Goal: Information Seeking & Learning: Compare options

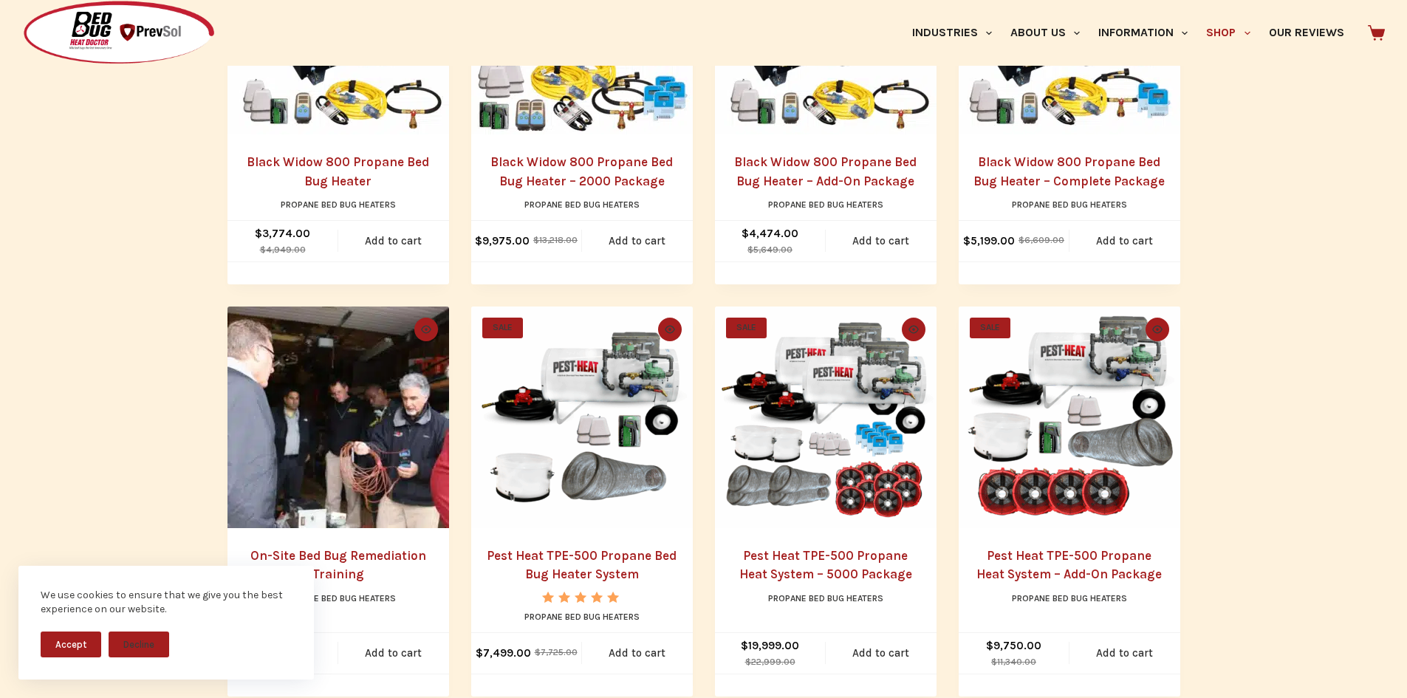
scroll to position [591, 0]
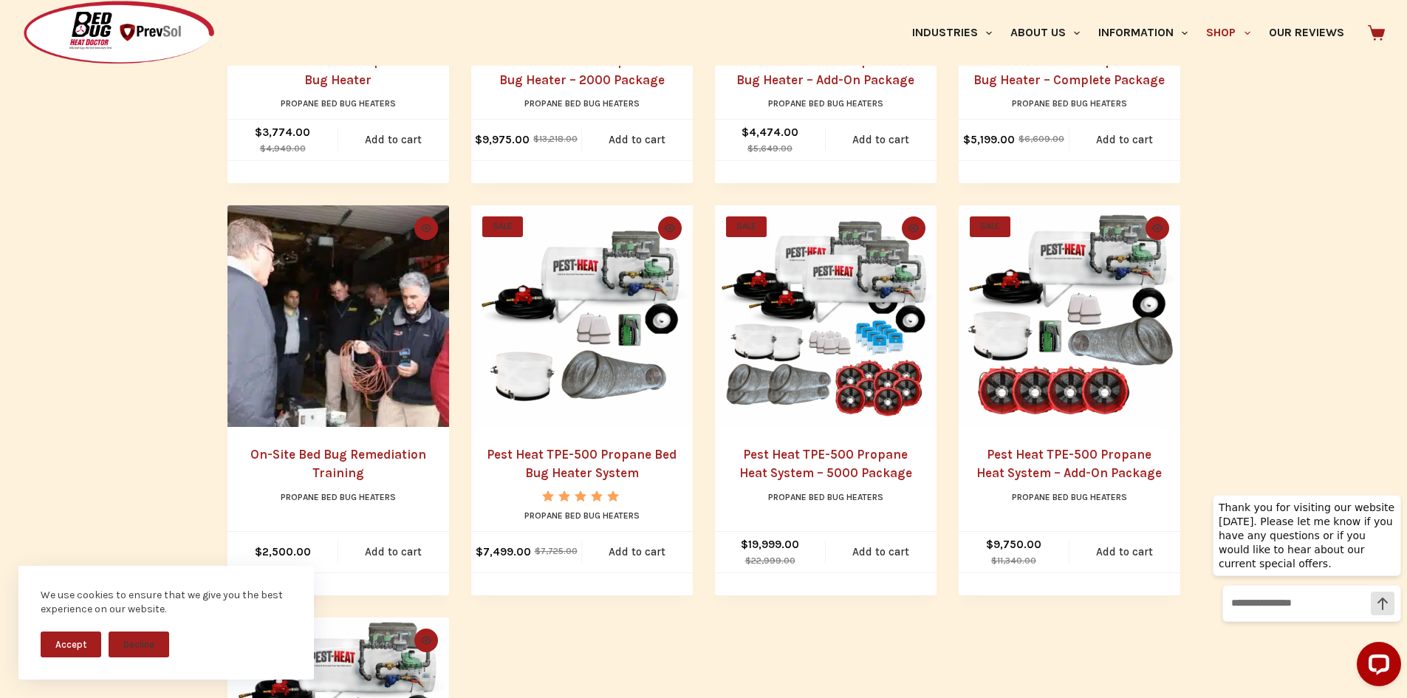
click at [566, 451] on link "Pest Heat TPE-500 Propane Bed Bug Heater System" at bounding box center [582, 464] width 190 height 34
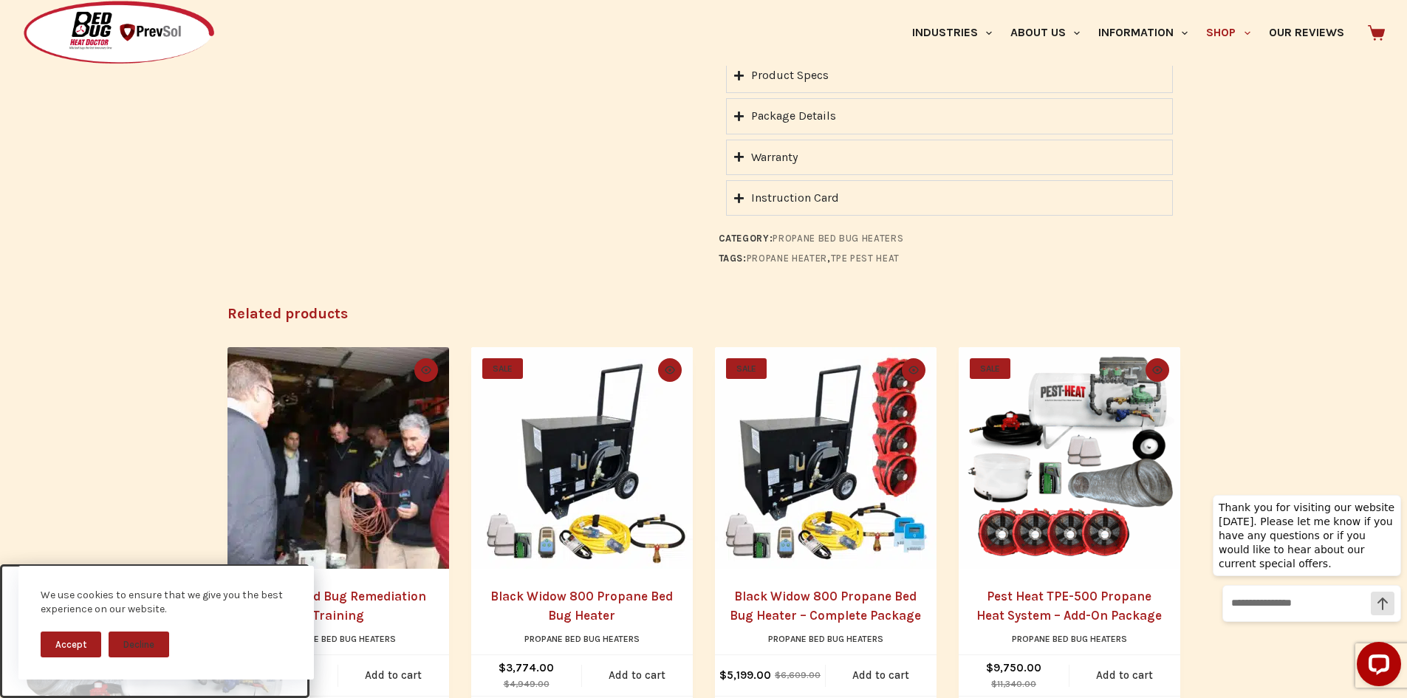
scroll to position [1551, 0]
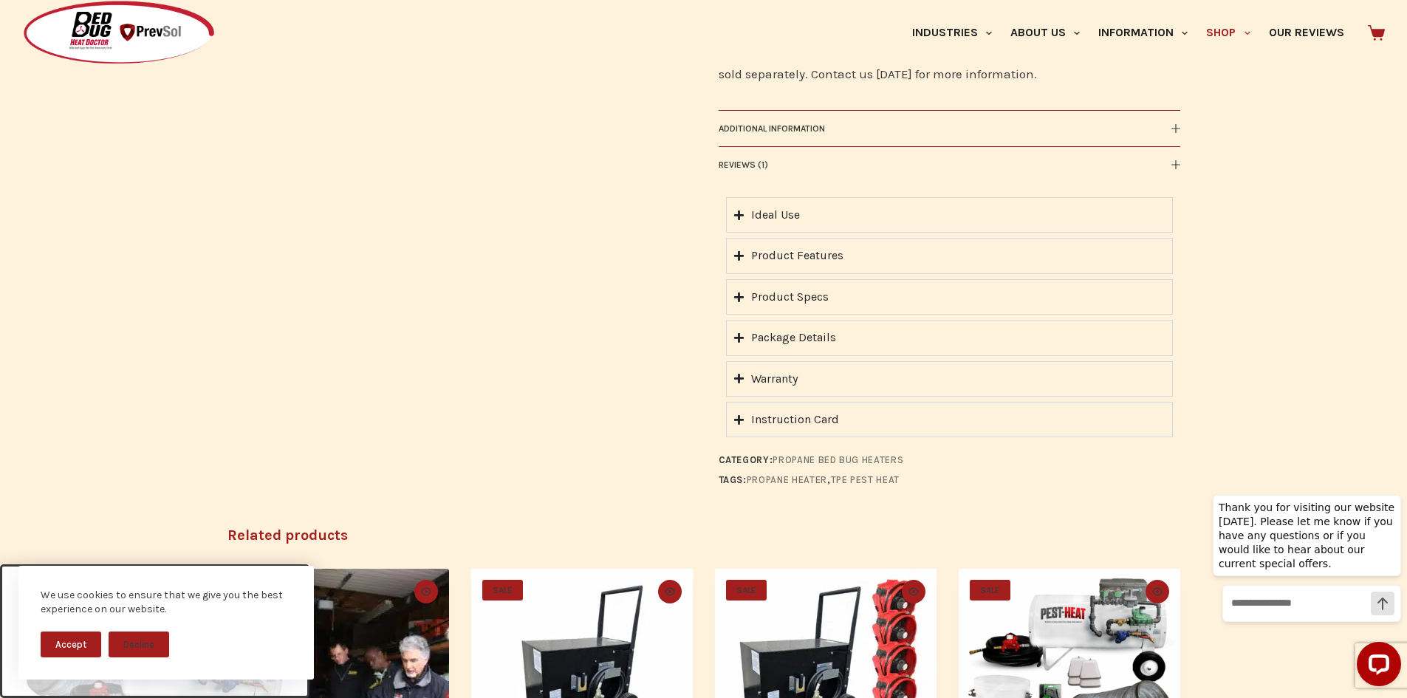
click at [821, 287] on div "Product Specs" at bounding box center [790, 296] width 78 height 19
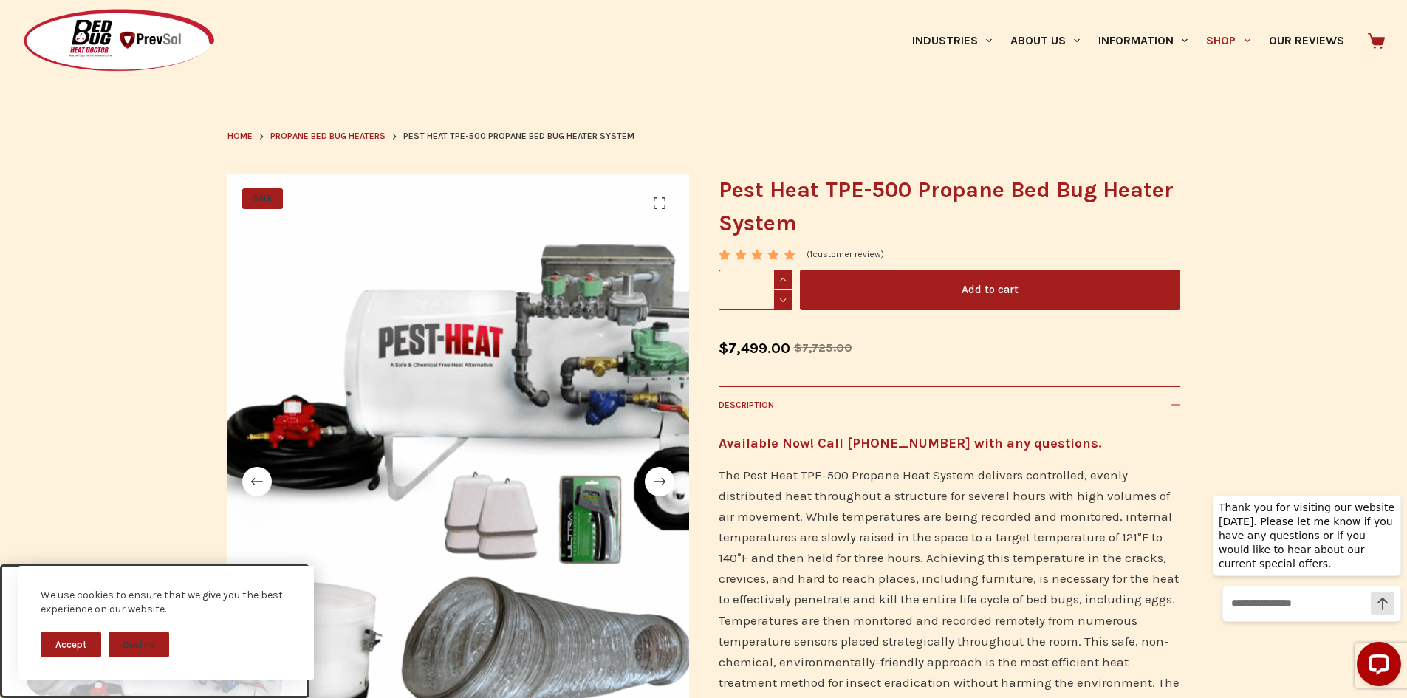
scroll to position [0, 0]
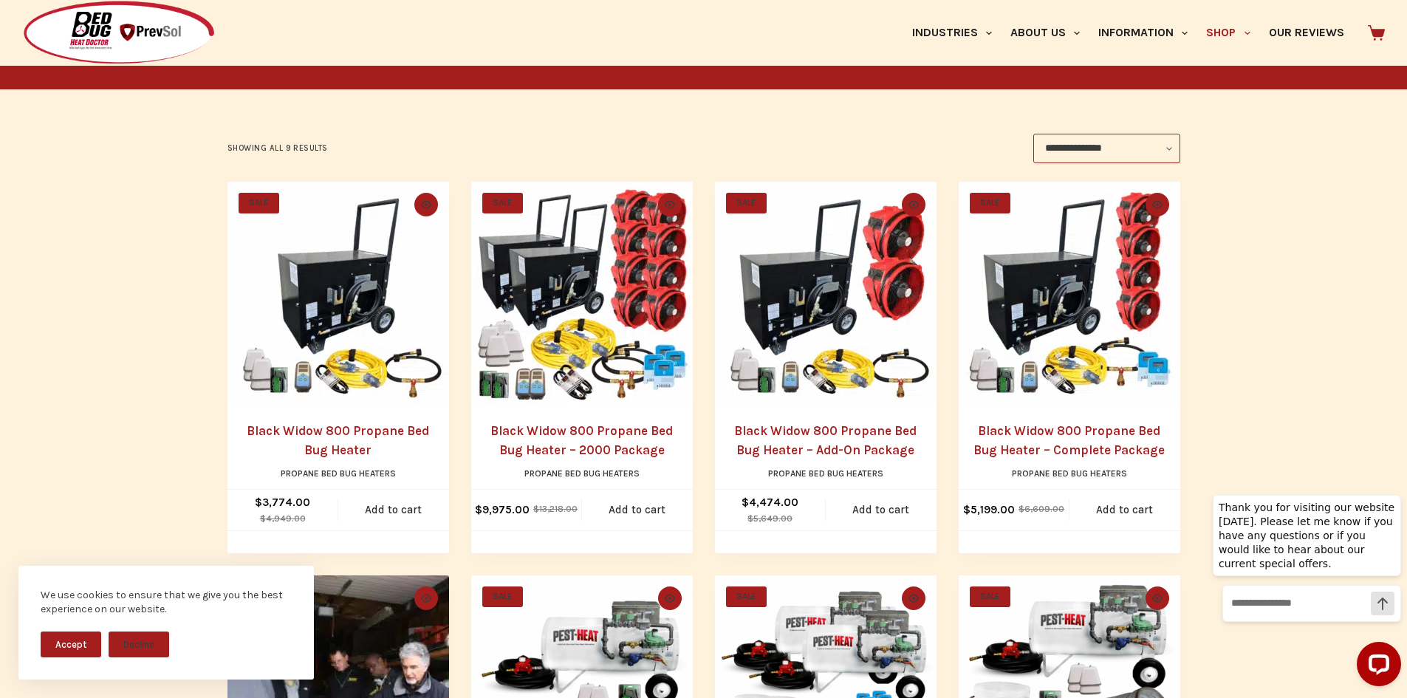
scroll to position [222, 0]
click at [347, 431] on link "Black Widow 800 Propane Bed Bug Heater" at bounding box center [338, 440] width 182 height 34
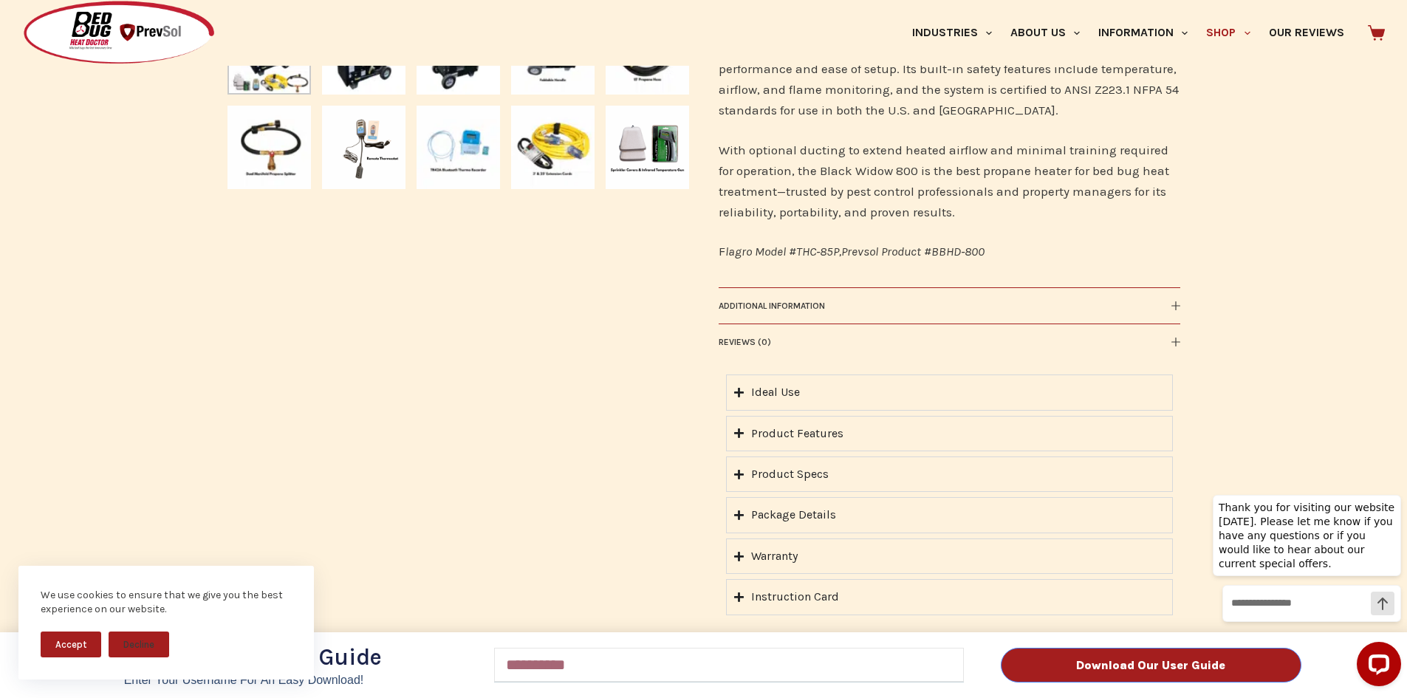
scroll to position [960, 0]
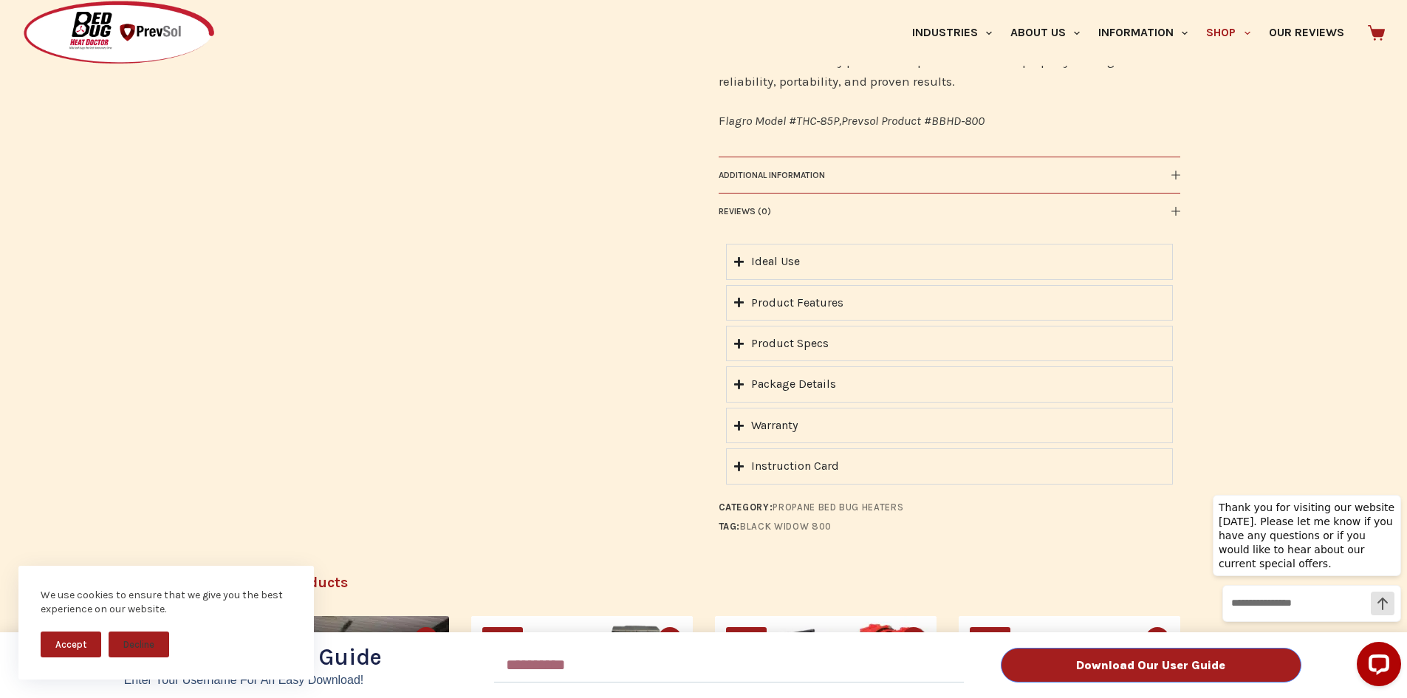
click at [801, 351] on div "Download Our User Guide Enter Your Username for an Easy Download! Email Downloa…" at bounding box center [703, 349] width 1407 height 698
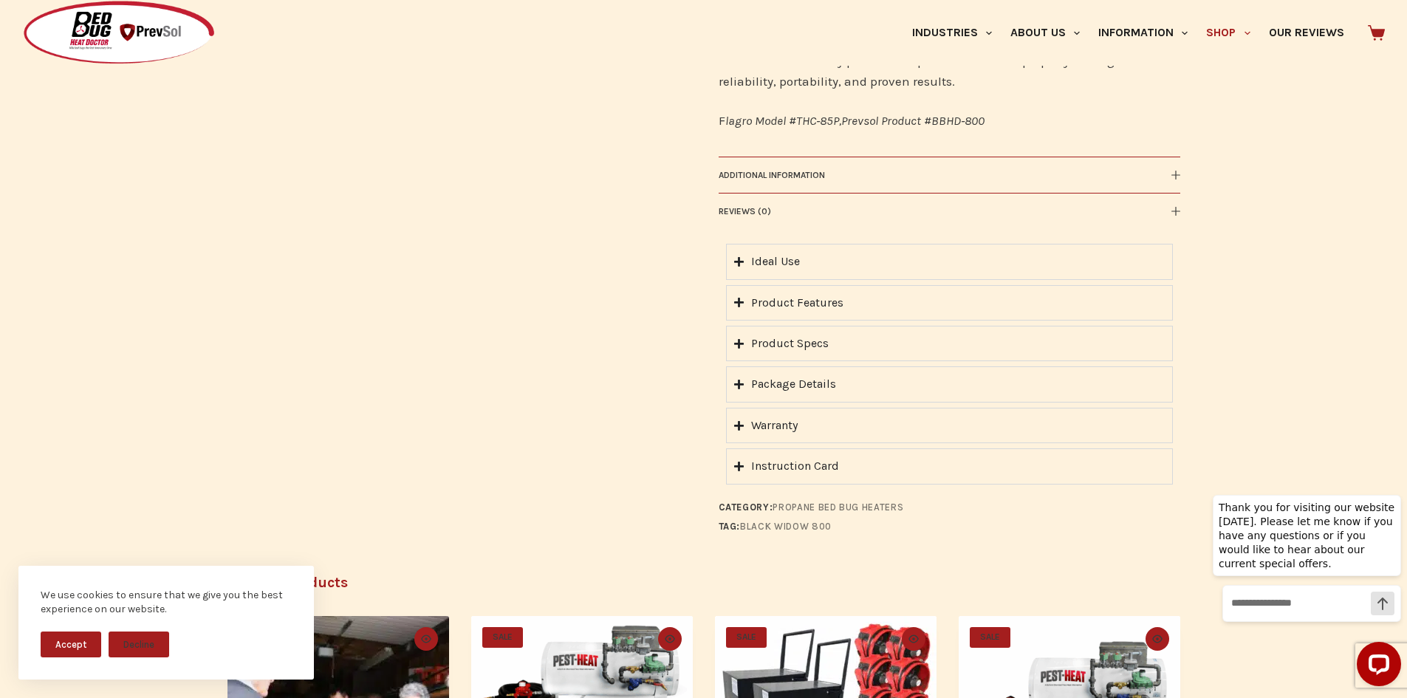
click at [803, 345] on div "Product Specs" at bounding box center [790, 343] width 78 height 19
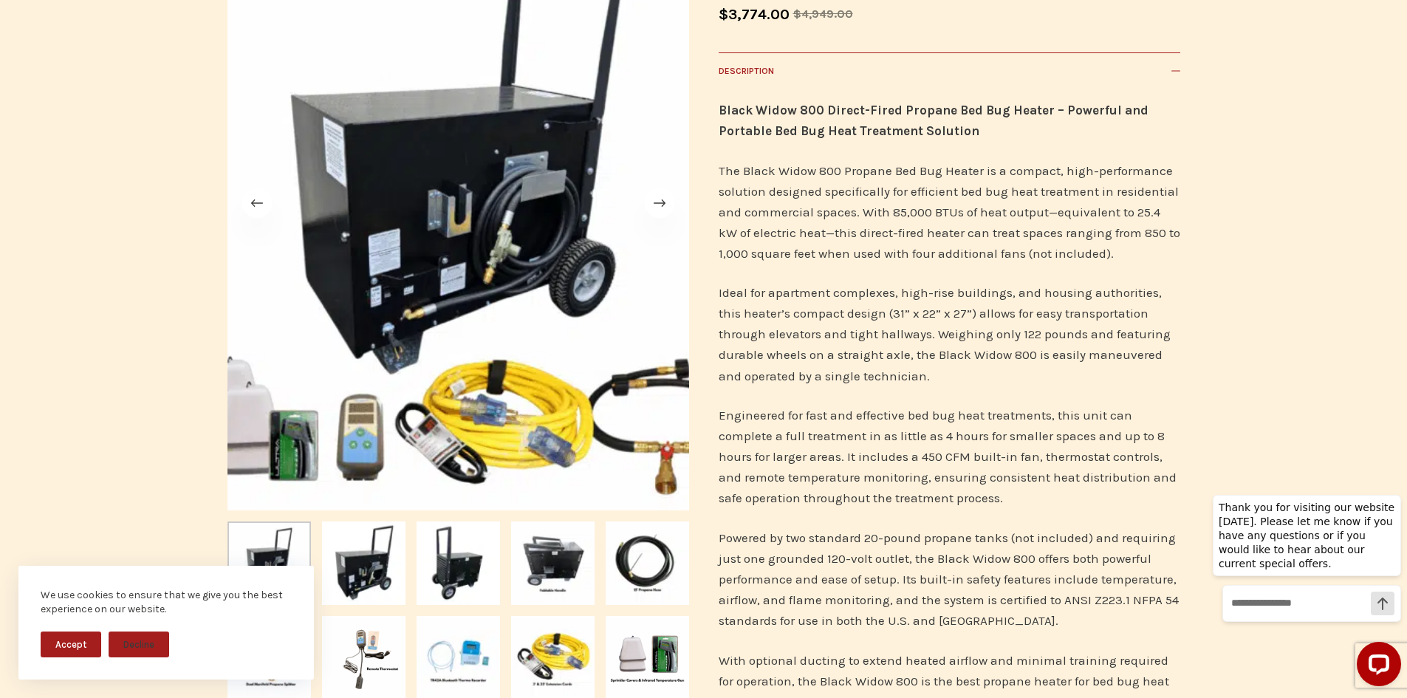
scroll to position [148, 0]
